Goal: Understand process/instructions: Learn how to perform a task or action

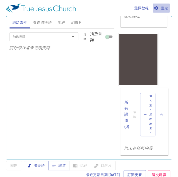
click at [163, 12] on button "設定" at bounding box center [161, 8] width 17 height 9
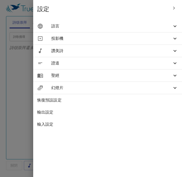
click at [104, 79] on div "聖經" at bounding box center [107, 75] width 149 height 12
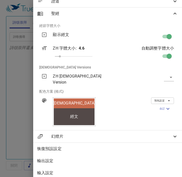
scroll to position [66, 0]
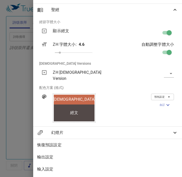
click at [67, 72] on p "ZH [DEMOGRAPHIC_DATA] Version" at bounding box center [84, 75] width 62 height 12
click at [154, 130] on span "幻燈片" at bounding box center [111, 133] width 121 height 6
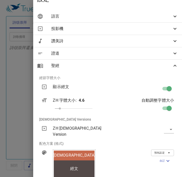
scroll to position [35, 0]
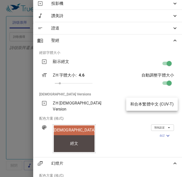
click at [163, 101] on body "選擇教程 設定 詩頌崇拜 證道 讚美詩 聖經 幻燈片 詩歌搜尋 詩歌搜尋 清除 播放音頻 詩頌崇拜還未選讚美詩 詩歌搜尋 詩歌搜尋 清除 播放音頻 證道還未選…" at bounding box center [91, 88] width 182 height 177
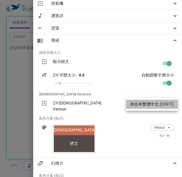
click at [132, 104] on li "和合本繁體中文 (CUV-T)" at bounding box center [152, 104] width 52 height 9
type input "cuv-t"
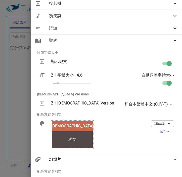
click at [64, 111] on li "配色方案 (格式)" at bounding box center [106, 114] width 147 height 12
click at [65, 106] on div "ZH [DEMOGRAPHIC_DATA] Version" at bounding box center [82, 104] width 71 height 16
drag, startPoint x: 65, startPoint y: 105, endPoint x: 77, endPoint y: 102, distance: 12.0
click at [77, 102] on p "ZH [DEMOGRAPHIC_DATA] Version" at bounding box center [82, 103] width 63 height 6
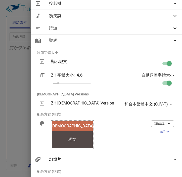
click at [169, 122] on button "預先設定" at bounding box center [162, 123] width 23 height 7
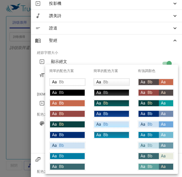
click at [112, 45] on div at bounding box center [91, 88] width 182 height 177
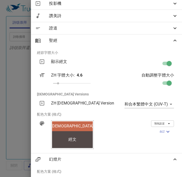
scroll to position [0, 0]
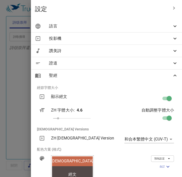
click at [98, 72] on div "聖經" at bounding box center [106, 75] width 151 height 12
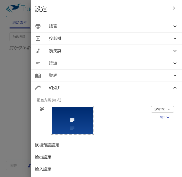
click at [98, 72] on div "聖經" at bounding box center [106, 75] width 151 height 12
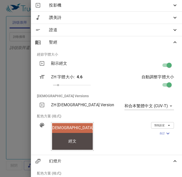
scroll to position [110, 0]
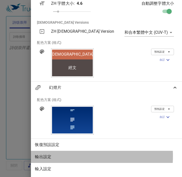
click at [70, 154] on span "輸出設定" at bounding box center [106, 157] width 143 height 6
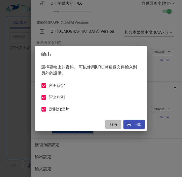
click at [117, 125] on span "取消" at bounding box center [113, 124] width 12 height 6
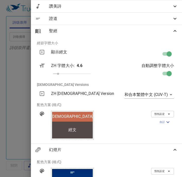
scroll to position [0, 0]
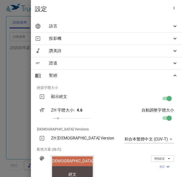
click at [103, 76] on span "聖經" at bounding box center [110, 75] width 123 height 6
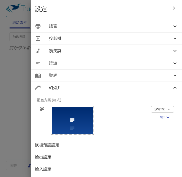
click at [116, 66] on div "證道" at bounding box center [106, 63] width 151 height 12
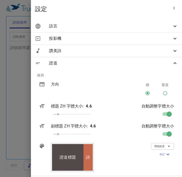
click at [127, 51] on span "讚美詩" at bounding box center [110, 51] width 123 height 6
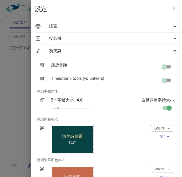
click at [124, 44] on div "投影機" at bounding box center [106, 38] width 151 height 12
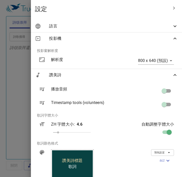
click at [122, 76] on span "讚美詩" at bounding box center [110, 75] width 123 height 6
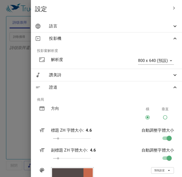
click at [129, 36] on span "投影機" at bounding box center [110, 38] width 123 height 6
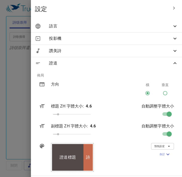
click at [138, 29] on span "語言" at bounding box center [110, 26] width 123 height 6
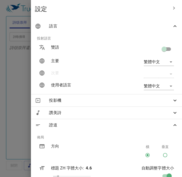
click at [138, 29] on span "語言" at bounding box center [110, 26] width 123 height 6
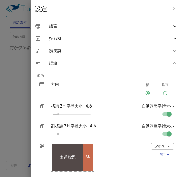
click at [172, 8] on icon "button" at bounding box center [174, 8] width 6 height 6
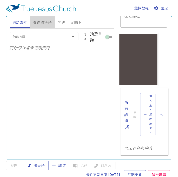
click at [38, 23] on span "證道 讚美詩" at bounding box center [42, 22] width 19 height 6
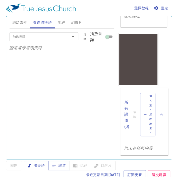
click at [62, 24] on span "聖經" at bounding box center [61, 22] width 7 height 6
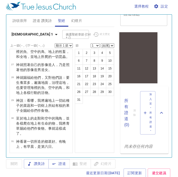
scroll to position [2, 0]
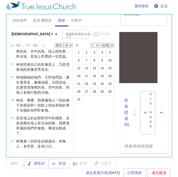
click at [71, 17] on span "幻燈片" at bounding box center [76, 20] width 11 height 6
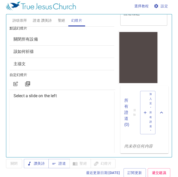
scroll to position [0, 0]
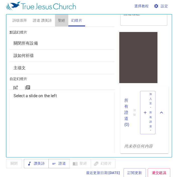
click at [62, 18] on span "聖經" at bounding box center [61, 20] width 7 height 6
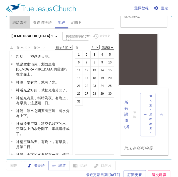
click at [24, 24] on span "詩頌崇拜" at bounding box center [20, 22] width 15 height 6
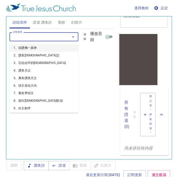
click at [33, 36] on input "詩歌搜尋" at bounding box center [36, 37] width 51 height 6
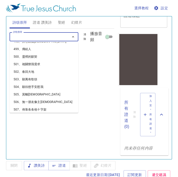
scroll to position [3977, 0]
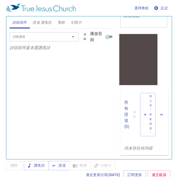
drag, startPoint x: 99, startPoint y: 74, endPoint x: 107, endPoint y: 72, distance: 8.9
click at [99, 74] on div "詩歌搜尋 詩歌搜尋 清除 播放音頻 詩頌崇拜還未選讚美詩" at bounding box center [62, 92] width 105 height 126
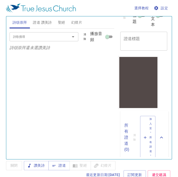
scroll to position [0, 0]
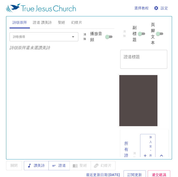
click at [69, 82] on div "詩歌搜尋 詩歌搜尋 清除 播放音頻 詩頌崇拜還未選讚美詩" at bounding box center [62, 92] width 105 height 126
click at [144, 8] on span "選擇教程" at bounding box center [142, 8] width 15 height 6
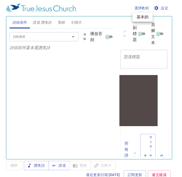
click at [144, 16] on li "基本的" at bounding box center [143, 17] width 20 height 9
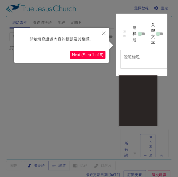
click at [104, 56] on button "Next (Step 1 of 8)" at bounding box center [87, 55] width 35 height 8
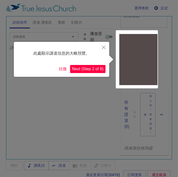
scroll to position [41, 0]
click at [96, 69] on button "Next (Step 2 of 8)" at bounding box center [87, 69] width 35 height 8
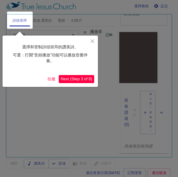
click at [93, 41] on icon "Close" at bounding box center [93, 41] width 4 height 4
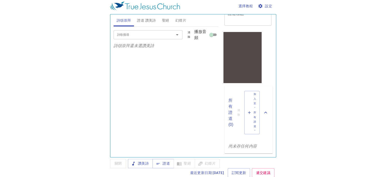
scroll to position [0, 0]
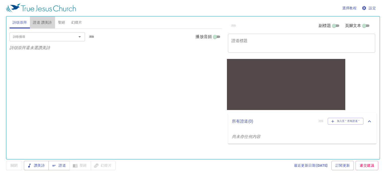
click at [39, 23] on span "證道 讚美詩" at bounding box center [42, 22] width 19 height 6
drag, startPoint x: 62, startPoint y: 21, endPoint x: 82, endPoint y: 22, distance: 19.9
click at [63, 21] on span "聖經" at bounding box center [61, 22] width 7 height 6
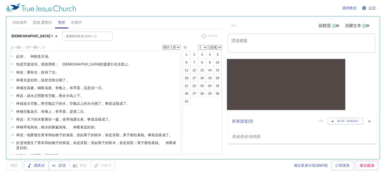
click at [81, 22] on span "幻燈片" at bounding box center [76, 22] width 11 height 6
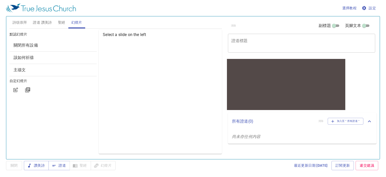
click at [182, 19] on div "詩頌崇拜 證道 讚美詩 聖經 幻燈片" at bounding box center [116, 22] width 212 height 12
click at [182, 12] on div "選擇教程 設定" at bounding box center [192, 8] width 372 height 16
click at [182, 46] on div "Select a slide on the left" at bounding box center [160, 92] width 123 height 124
